Goal: Task Accomplishment & Management: Manage account settings

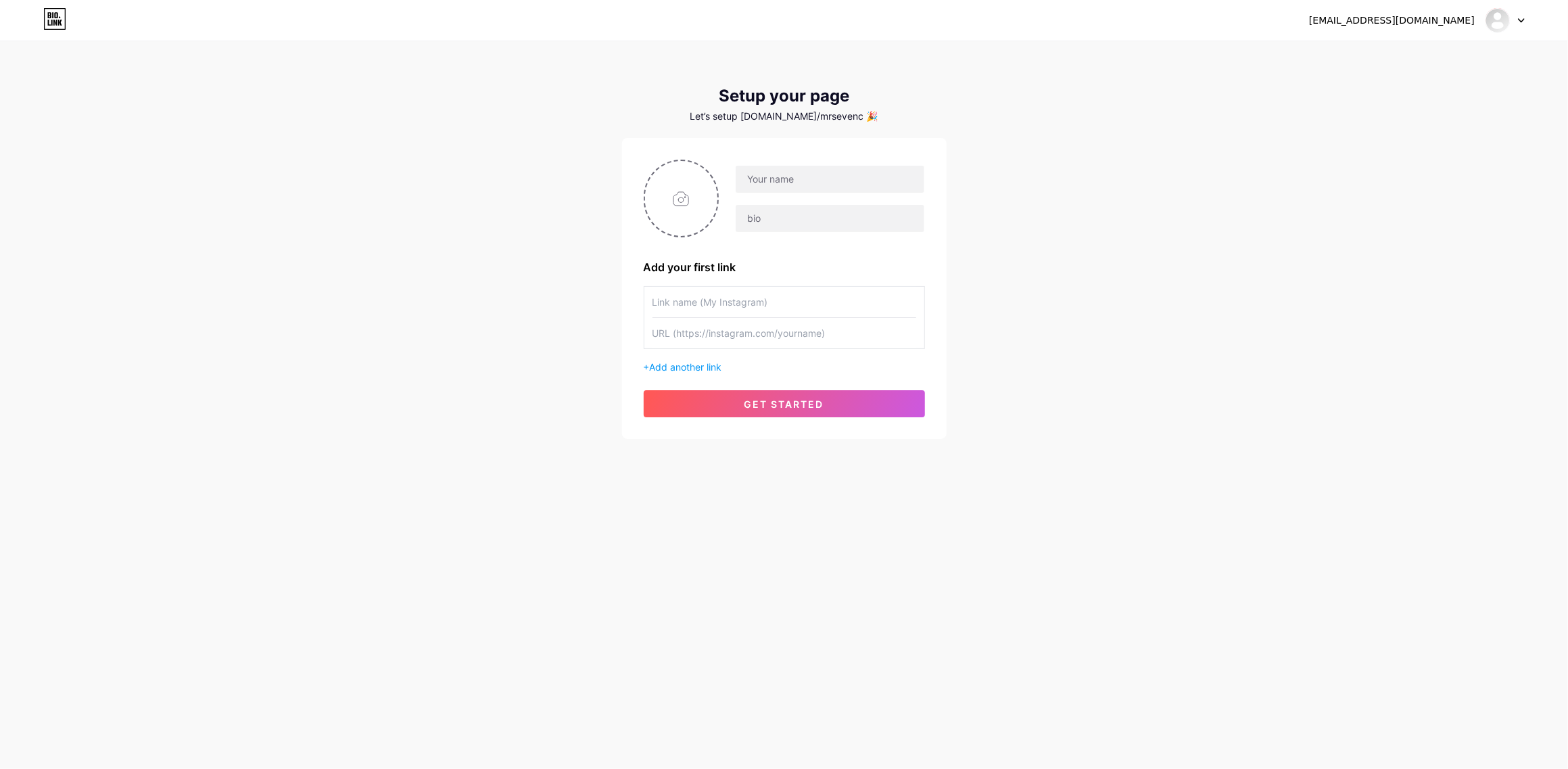
click at [1518, 22] on div at bounding box center [1504, 20] width 39 height 25
drag, startPoint x: 1204, startPoint y: 141, endPoint x: 782, endPoint y: 148, distance: 422.1
click at [1202, 142] on div "[EMAIL_ADDRESS][DOMAIN_NAME] Dashboard Logout Setup your page Let’s setup [DOMA…" at bounding box center [784, 241] width 1568 height 482
click at [43, 22] on icon at bounding box center [54, 19] width 23 height 22
click at [1511, 17] on div at bounding box center [1504, 20] width 39 height 25
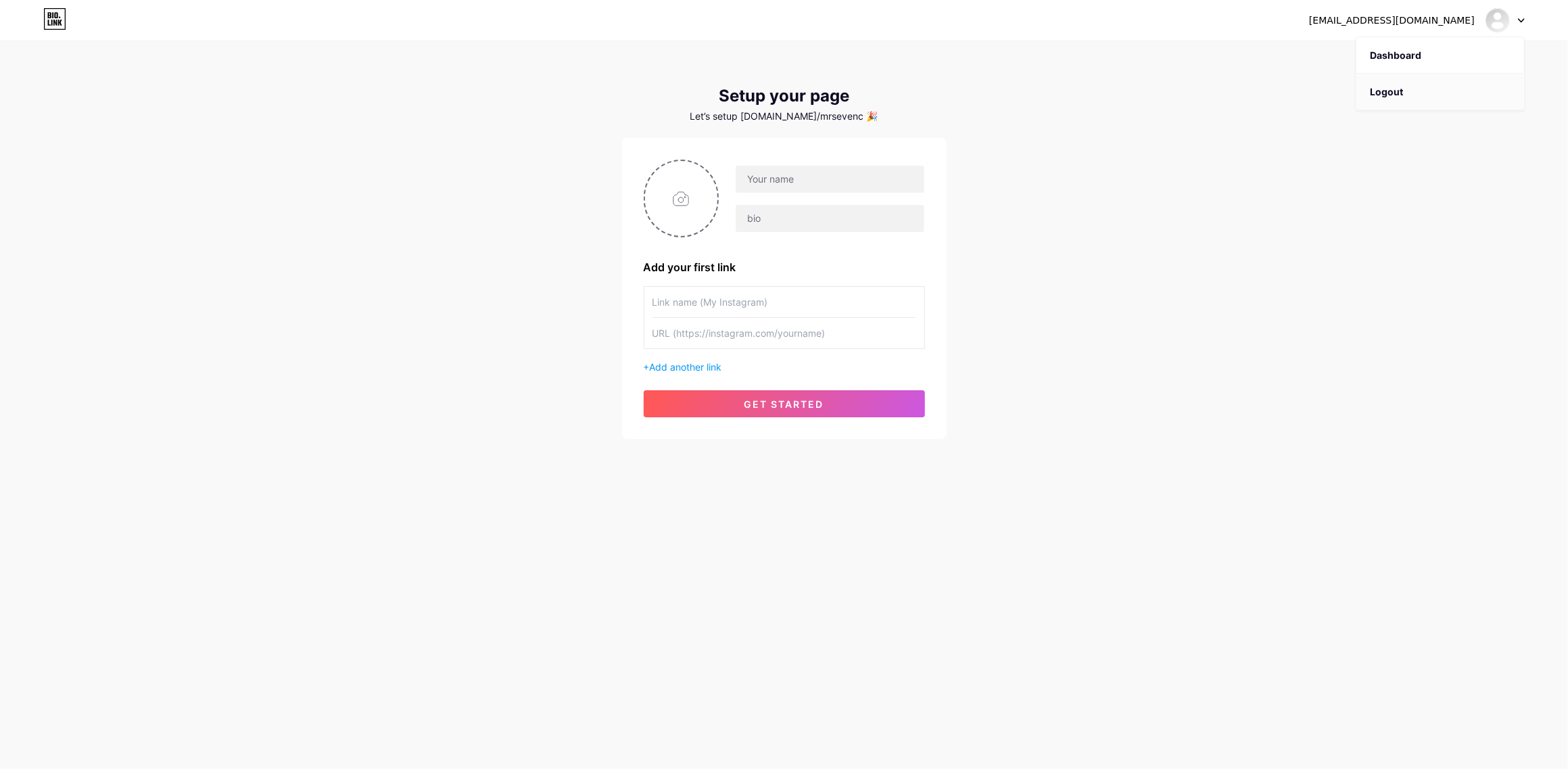
click at [1404, 86] on li "Logout" at bounding box center [1440, 92] width 168 height 36
